Goal: Ask a question

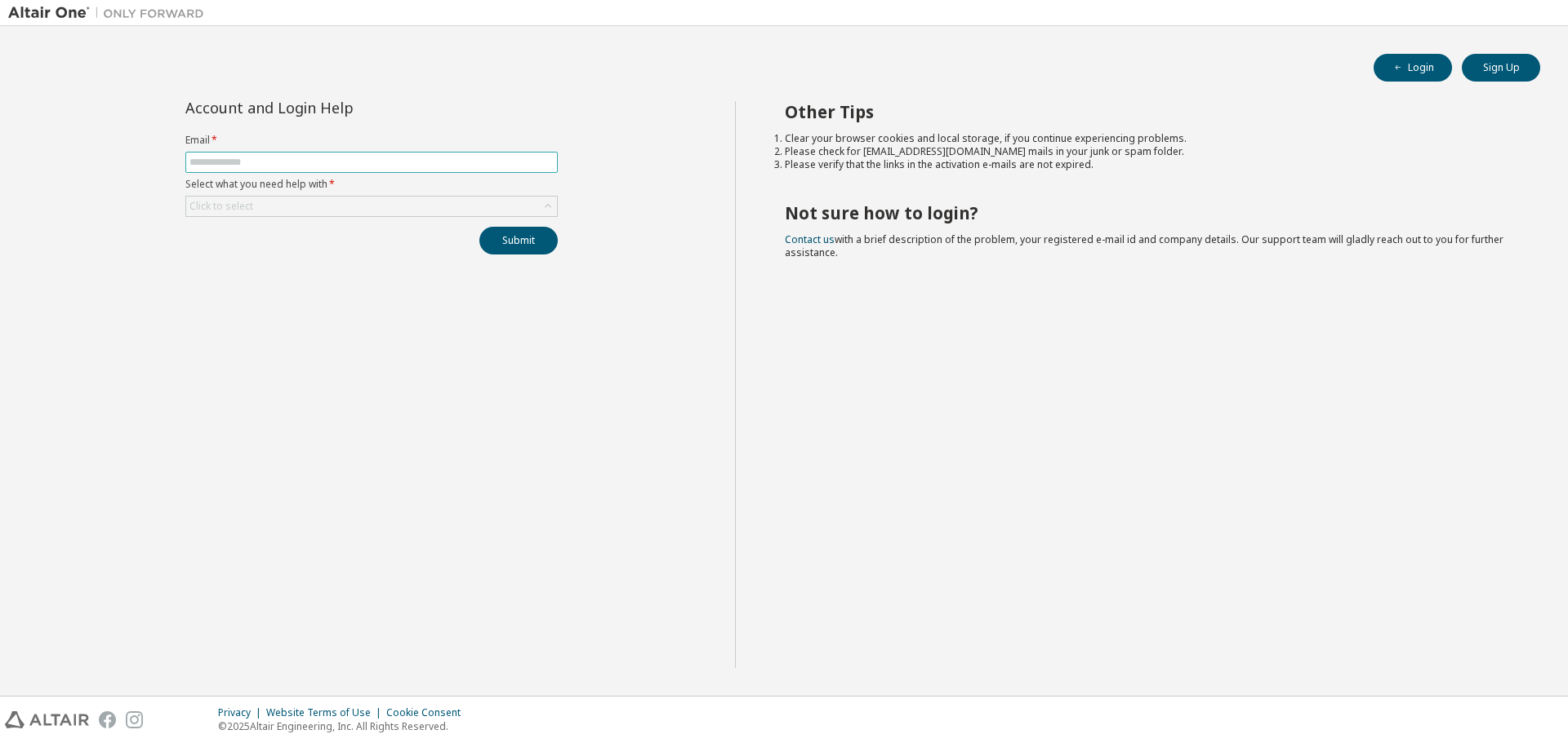
drag, startPoint x: 0, startPoint y: 0, endPoint x: 430, endPoint y: 165, distance: 460.6
click at [430, 165] on input "text" at bounding box center [371, 162] width 364 height 13
click at [314, 164] on input "text" at bounding box center [371, 162] width 364 height 13
type input "**********"
click at [378, 205] on div "Click to select" at bounding box center [371, 206] width 370 height 19
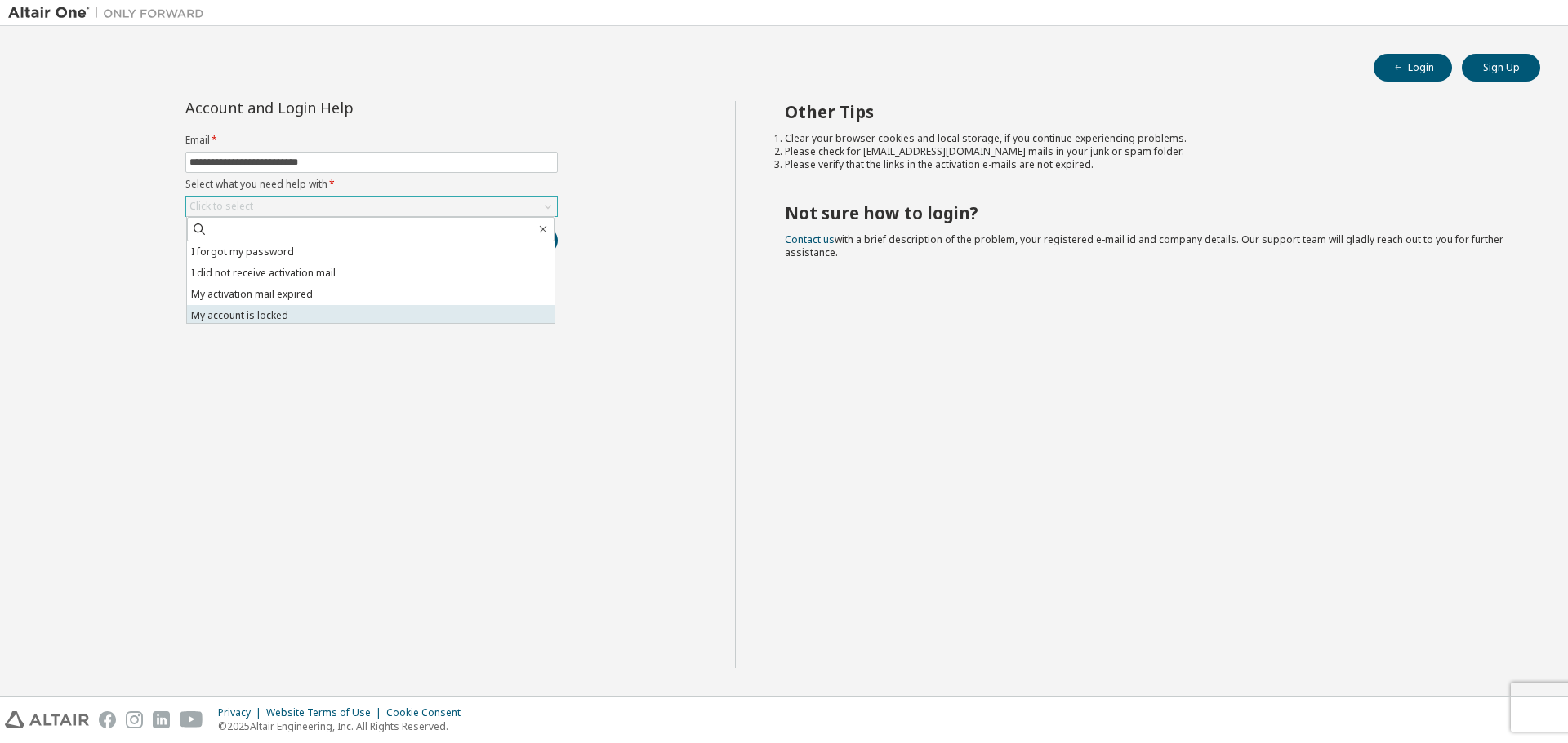
click at [344, 306] on li "My account is locked" at bounding box center [370, 316] width 368 height 21
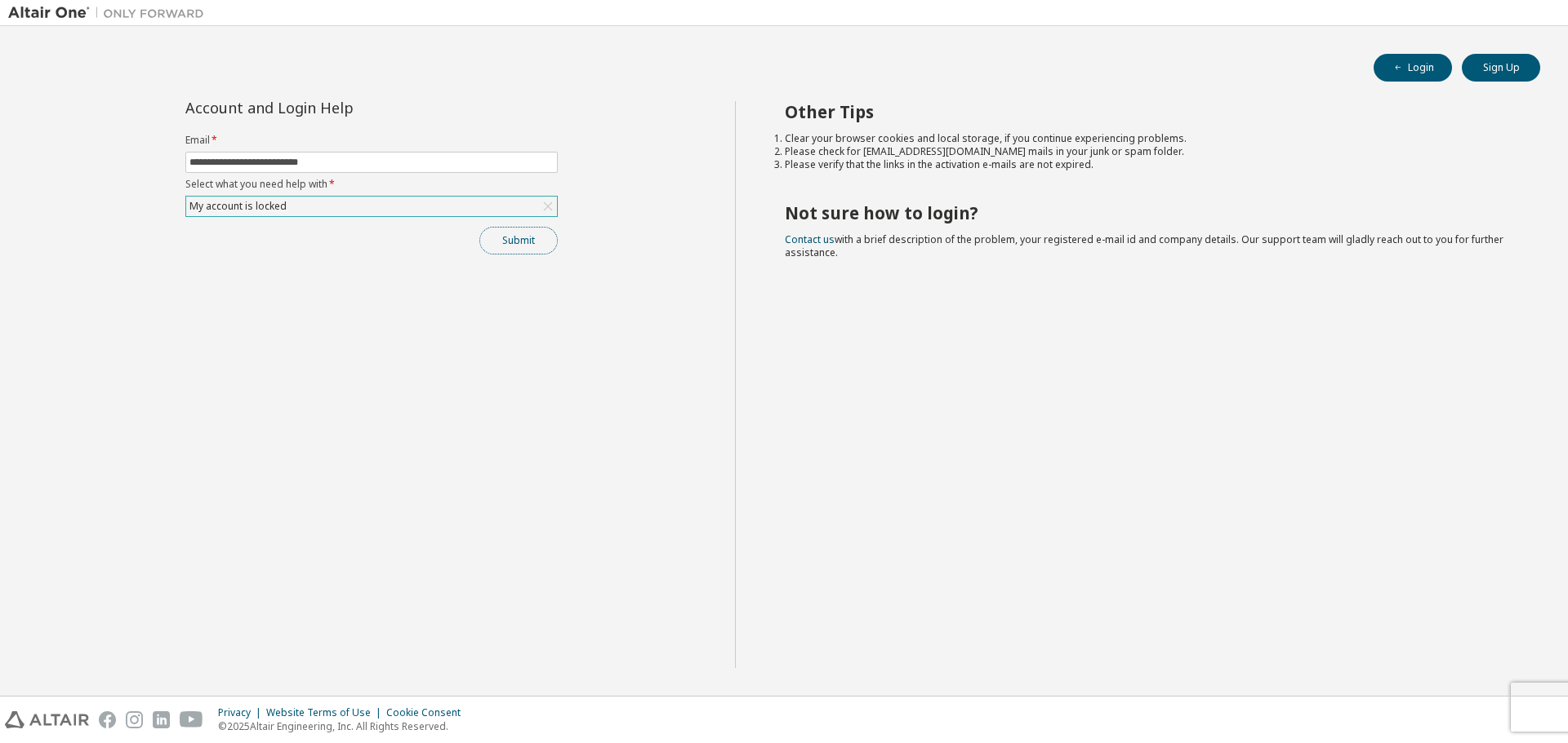
click at [511, 236] on button "Submit" at bounding box center [518, 241] width 78 height 28
click at [511, 207] on div "My account is locked" at bounding box center [371, 206] width 370 height 19
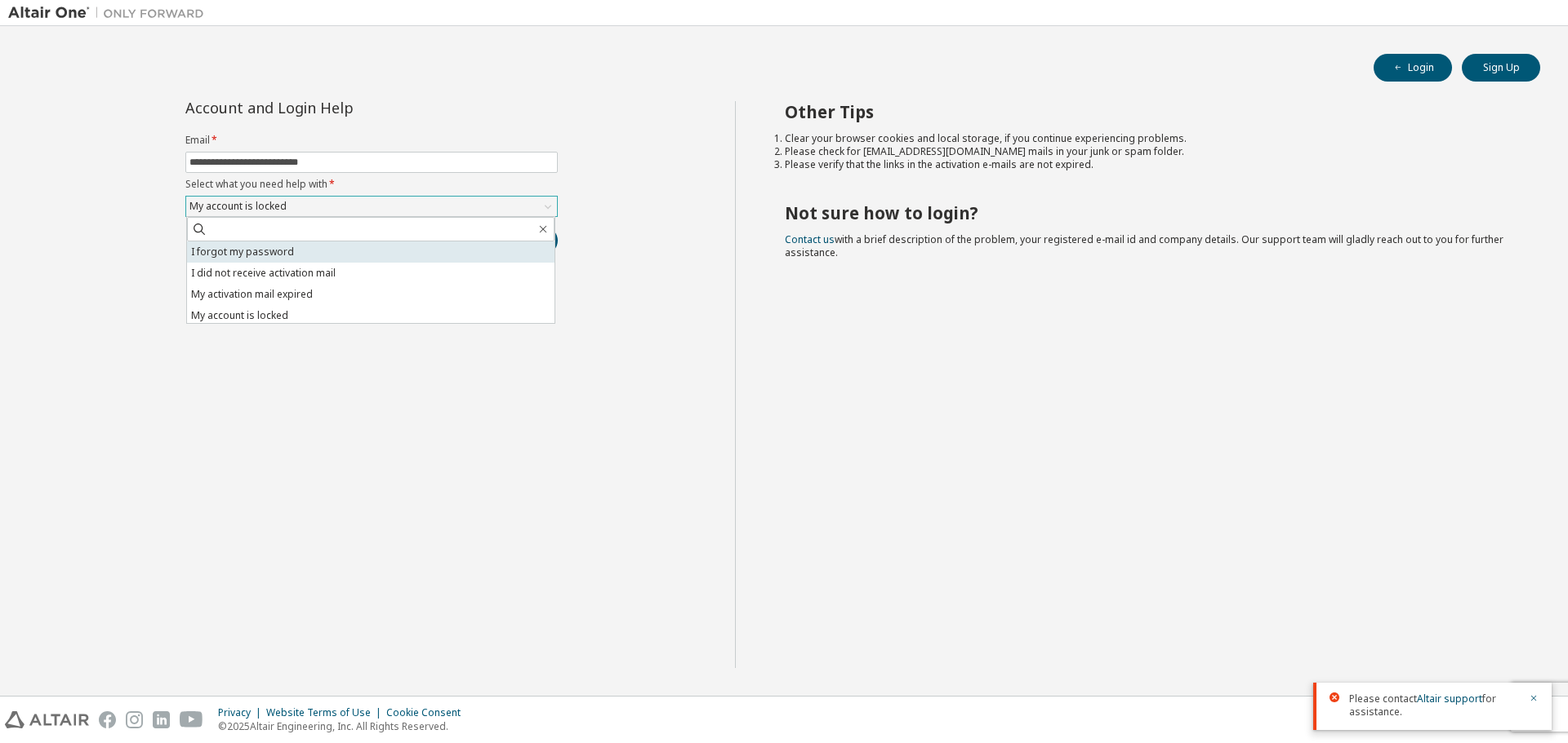
click at [281, 253] on li "I forgot my password" at bounding box center [370, 252] width 368 height 21
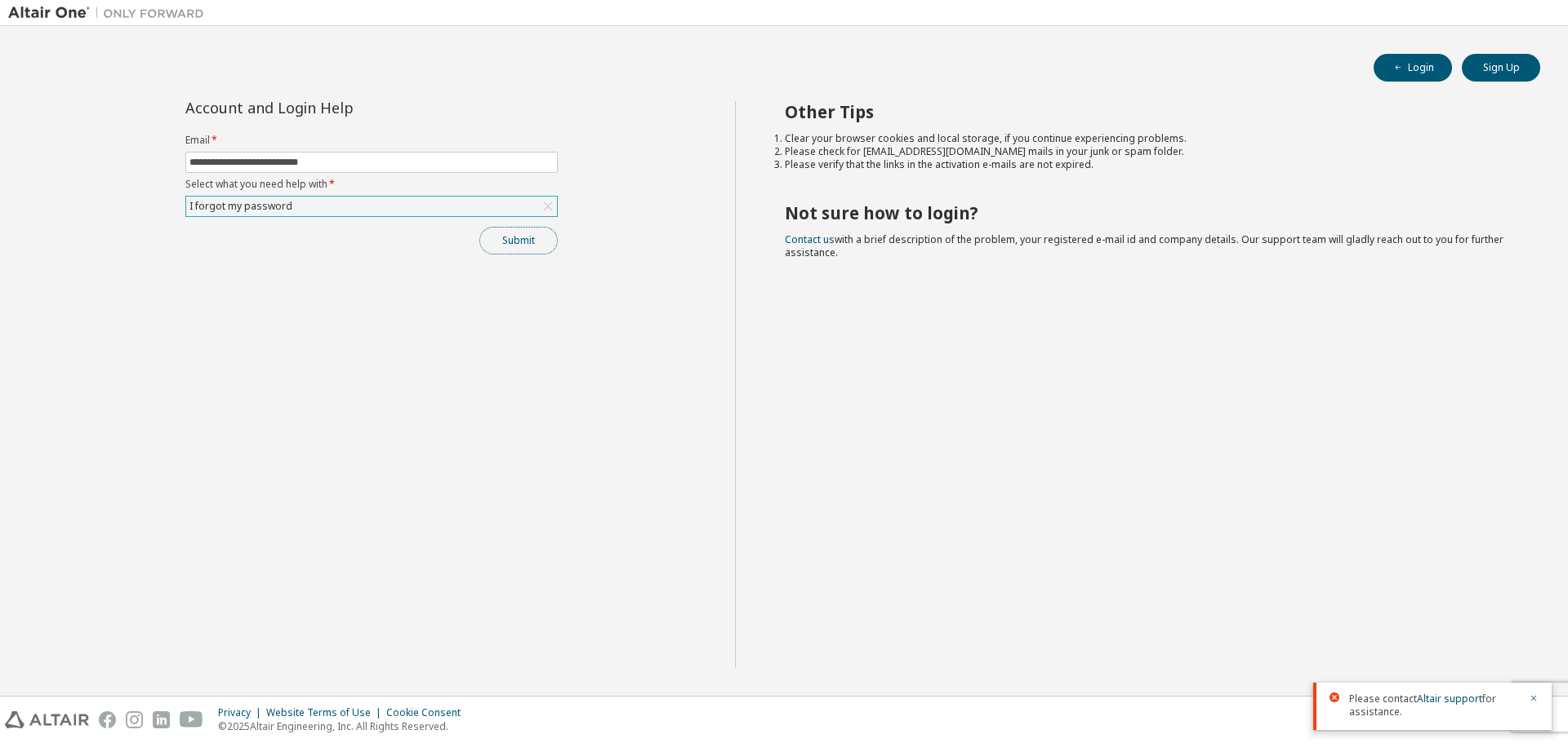
click at [499, 237] on button "Submit" at bounding box center [518, 241] width 78 height 28
click at [1533, 697] on icon "button" at bounding box center [1533, 698] width 10 height 10
click at [524, 243] on button "Submit" at bounding box center [518, 241] width 78 height 28
